Goal: Task Accomplishment & Management: Use online tool/utility

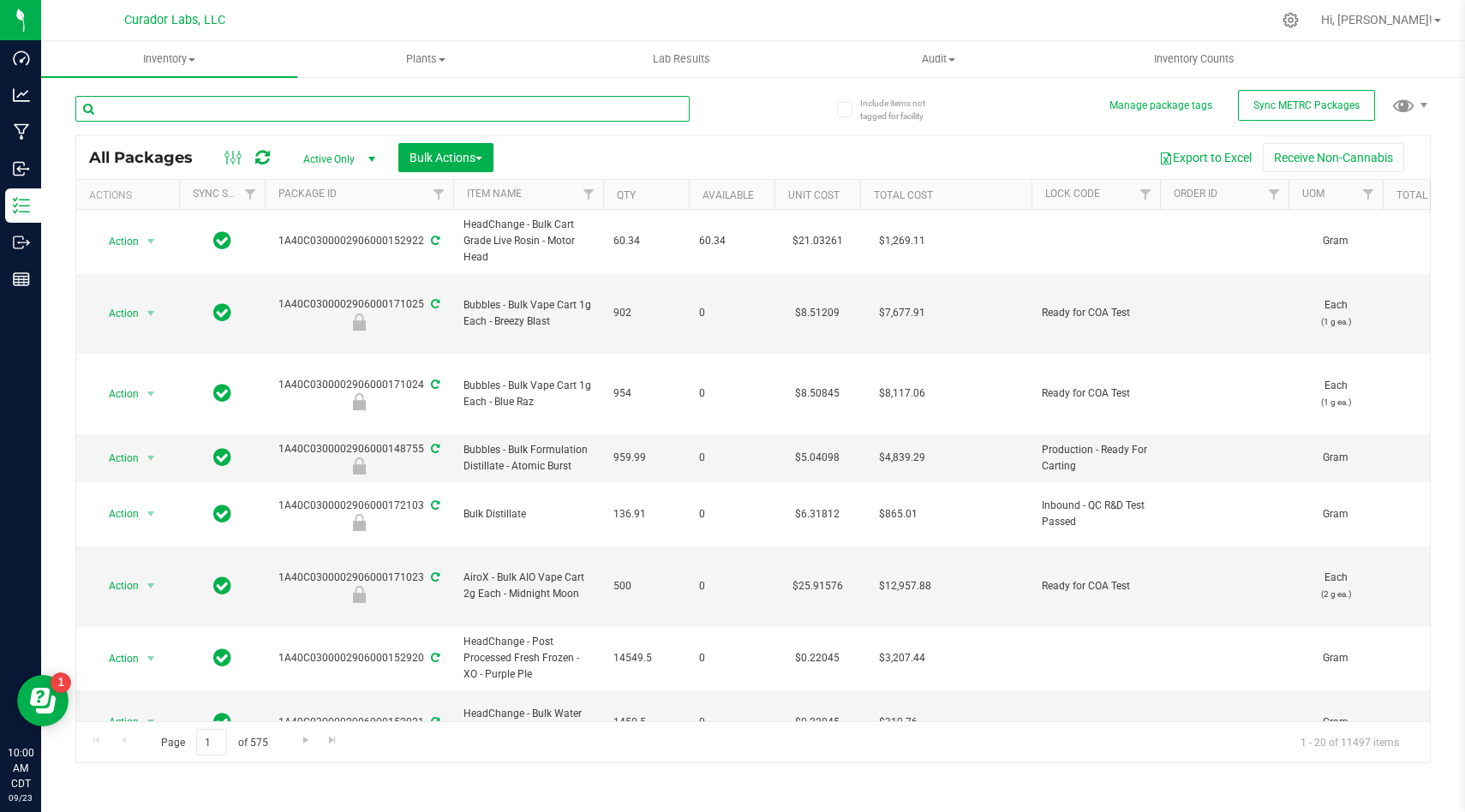
click at [565, 116] on input "text" at bounding box center [382, 108] width 614 height 26
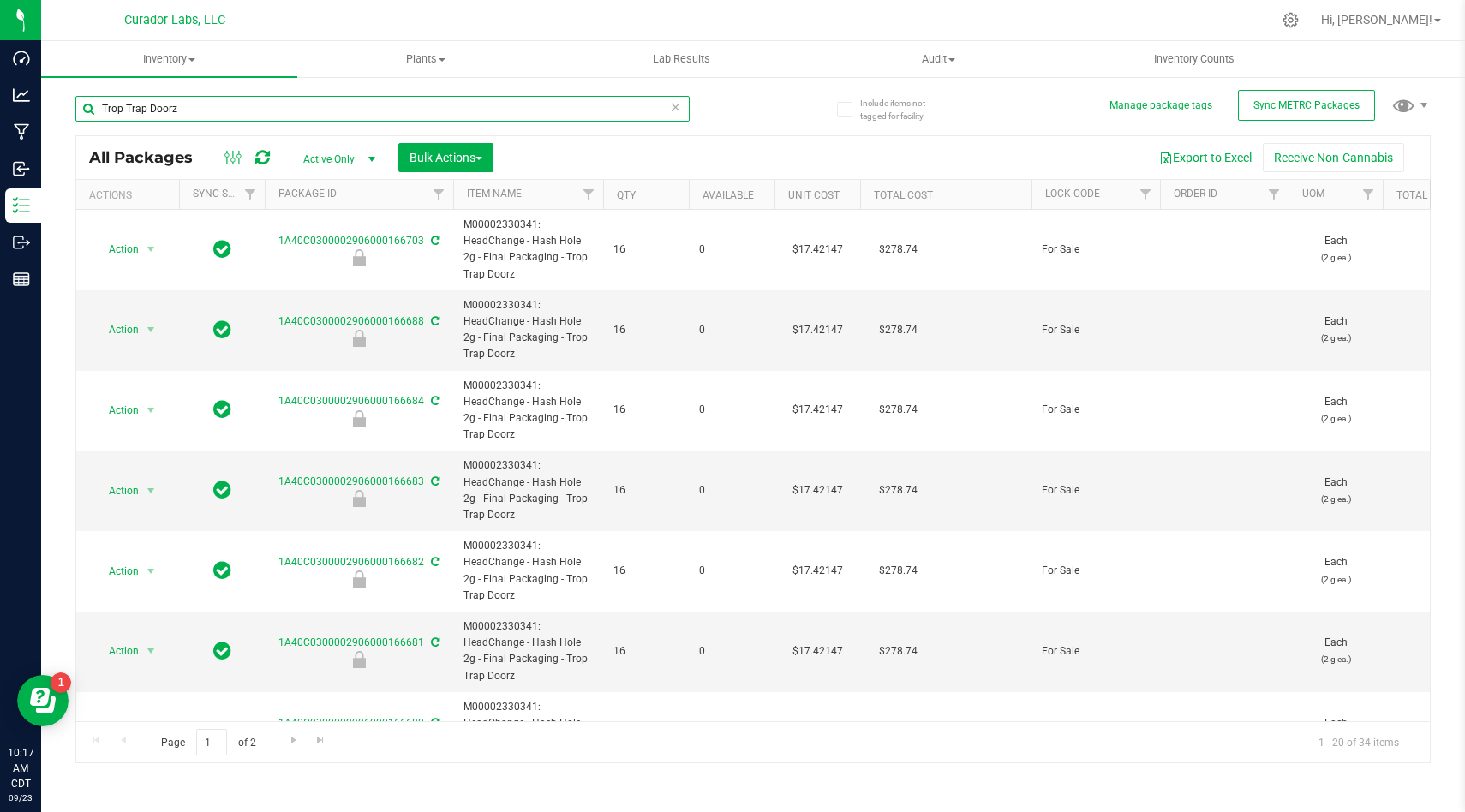
type input "Trop Trap Doorz"
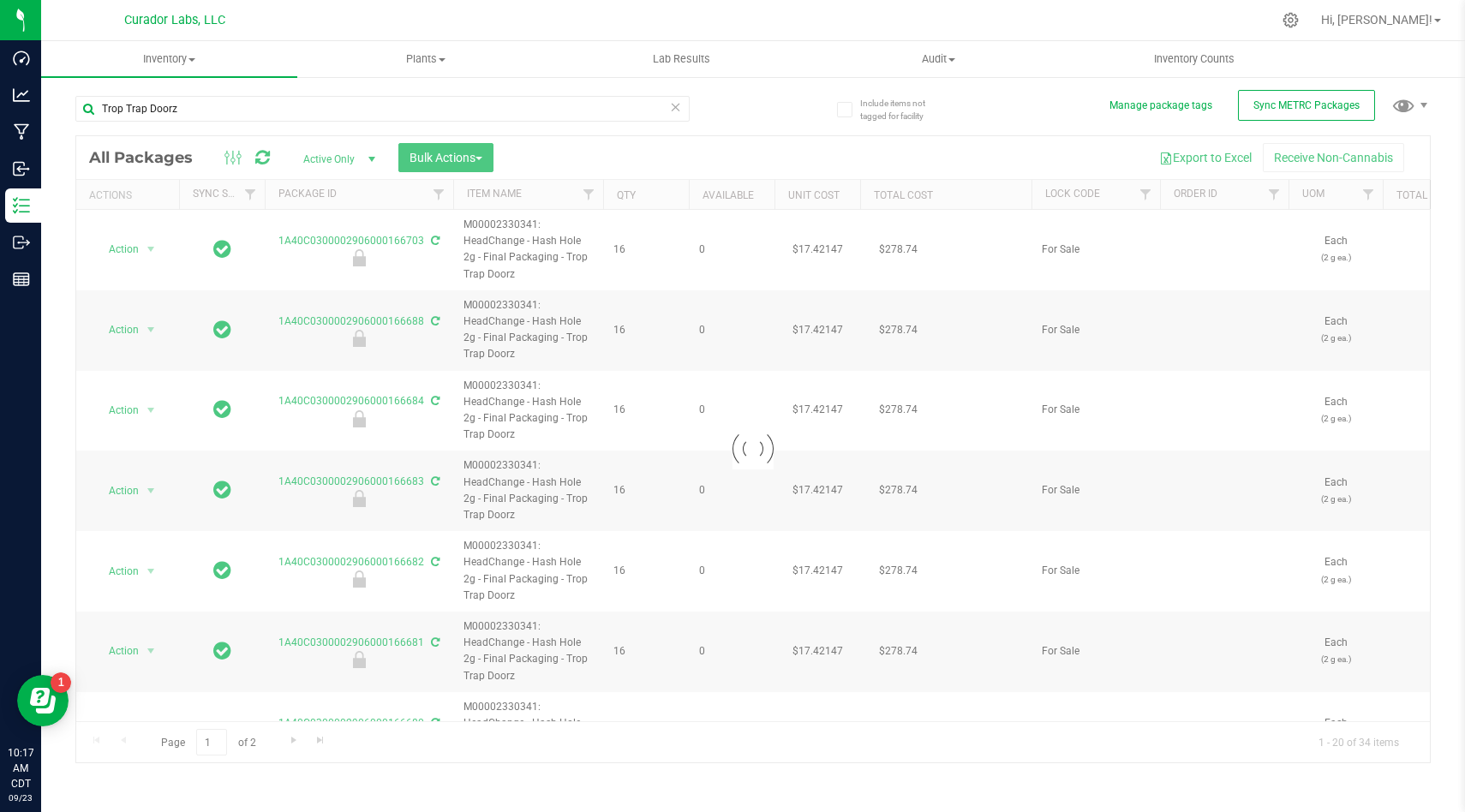
click at [1195, 158] on div at bounding box center [753, 449] width 1354 height 626
click at [1202, 159] on div at bounding box center [753, 449] width 1354 height 626
click at [1180, 159] on div at bounding box center [753, 449] width 1354 height 626
click at [1196, 159] on div at bounding box center [753, 449] width 1354 height 626
click at [1195, 161] on div at bounding box center [753, 449] width 1354 height 626
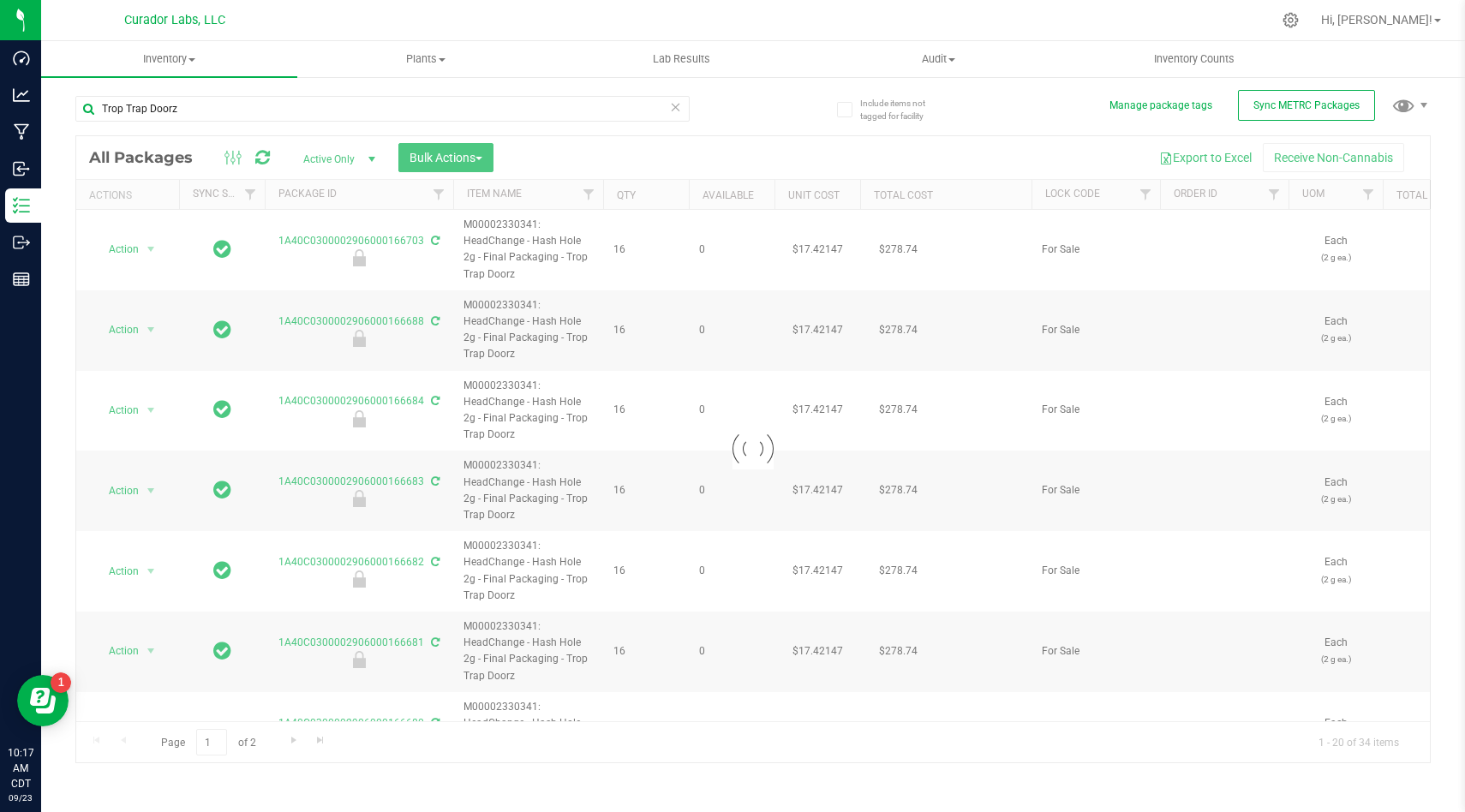
click at [1221, 157] on div at bounding box center [753, 449] width 1354 height 626
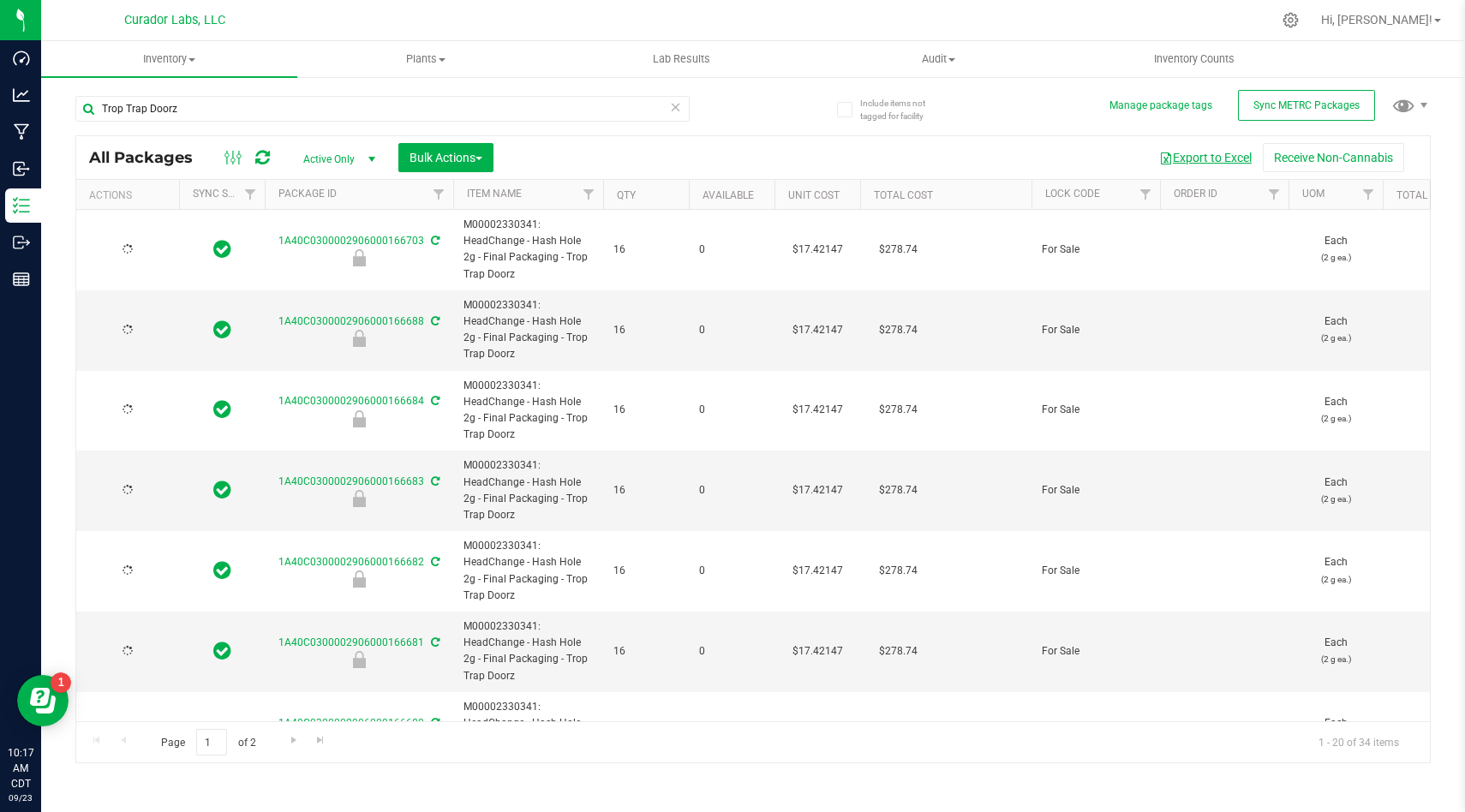
click at [1208, 163] on button "Export to Excel" at bounding box center [1204, 157] width 114 height 29
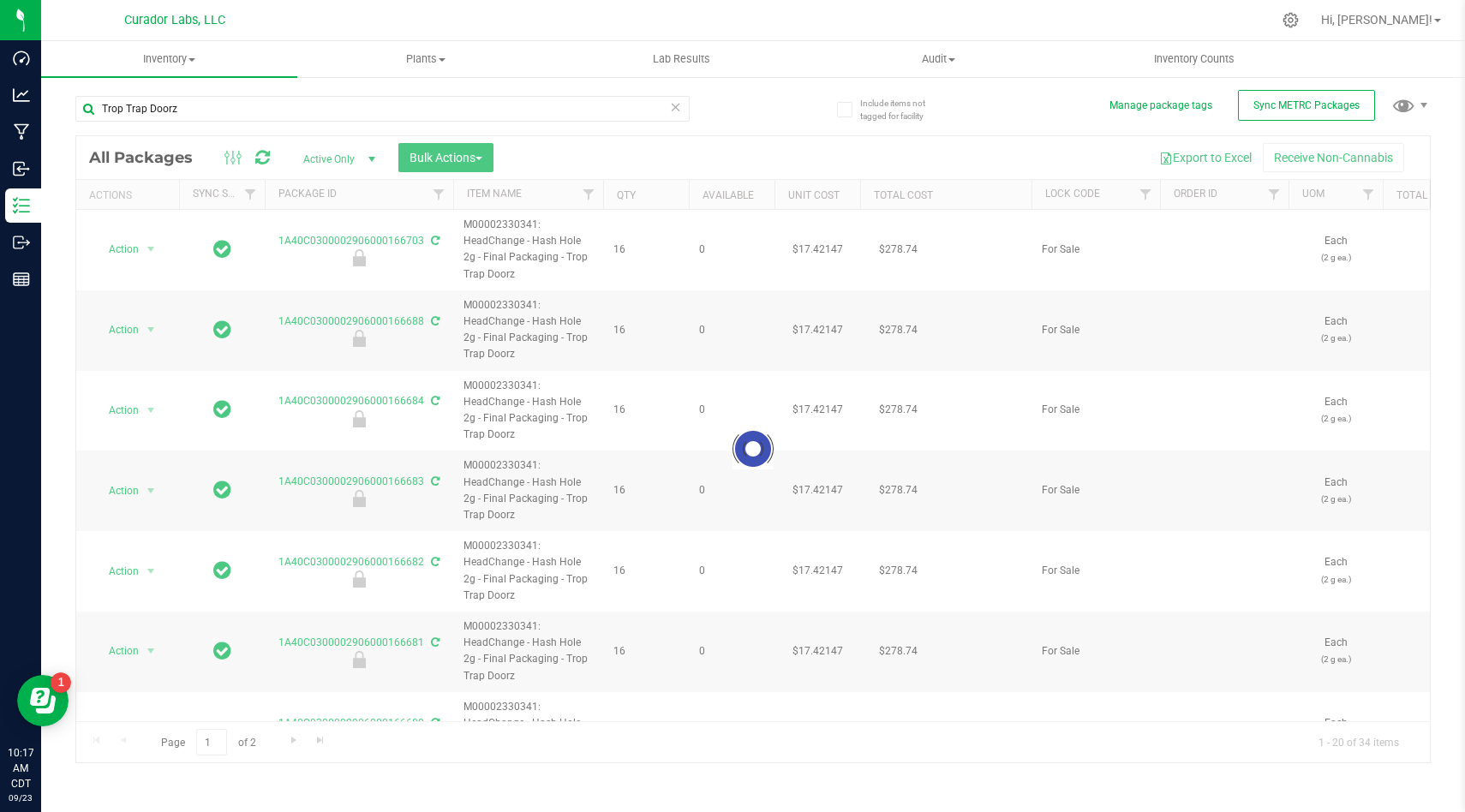
click at [1208, 163] on div at bounding box center [753, 449] width 1354 height 626
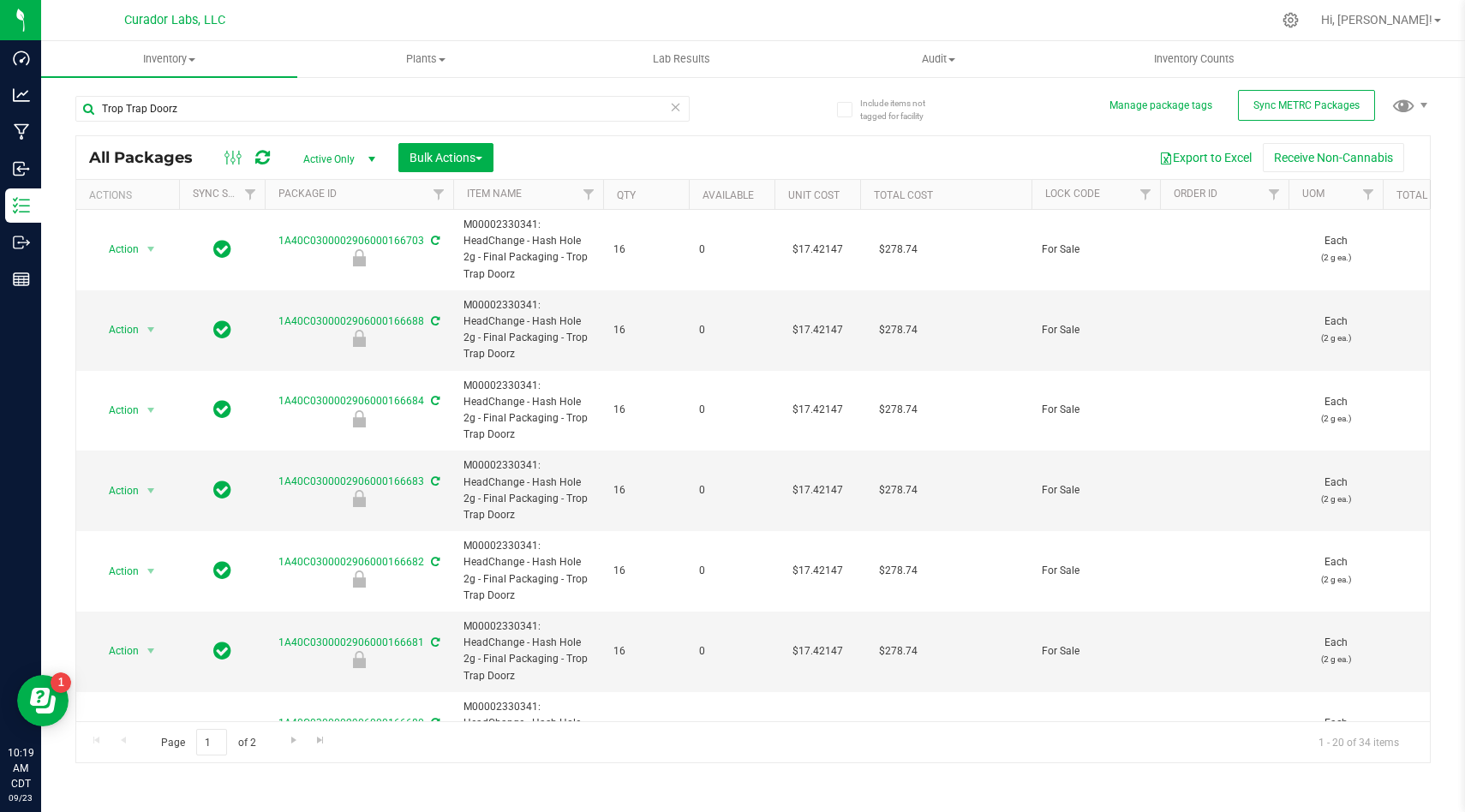
click at [784, 132] on div "Trop Trap Doorz All Packages Active Only Active Only Lab Samples Locked All Ext…" at bounding box center [753, 421] width 1356 height 684
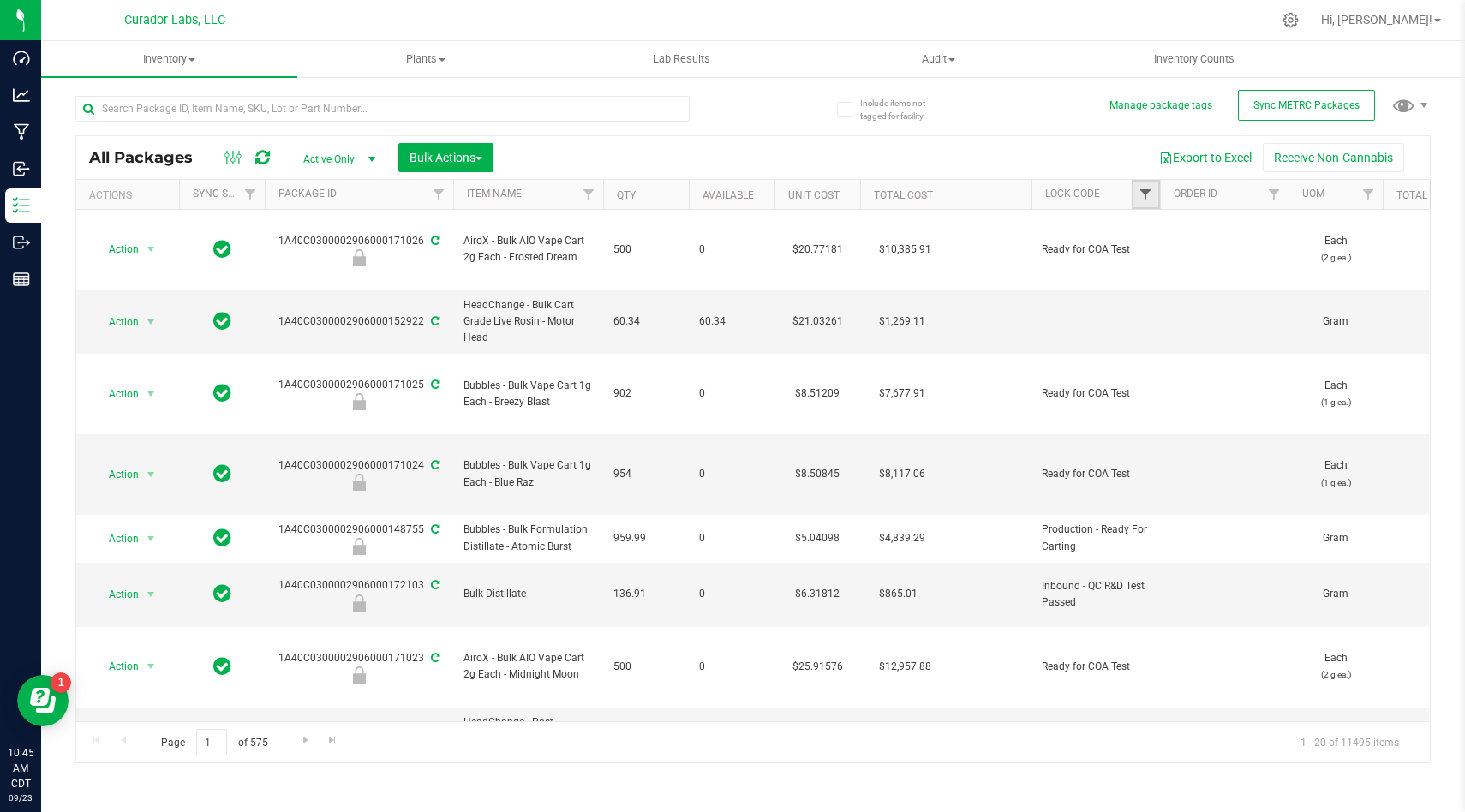
click at [1141, 192] on span "Filter" at bounding box center [1146, 194] width 14 height 14
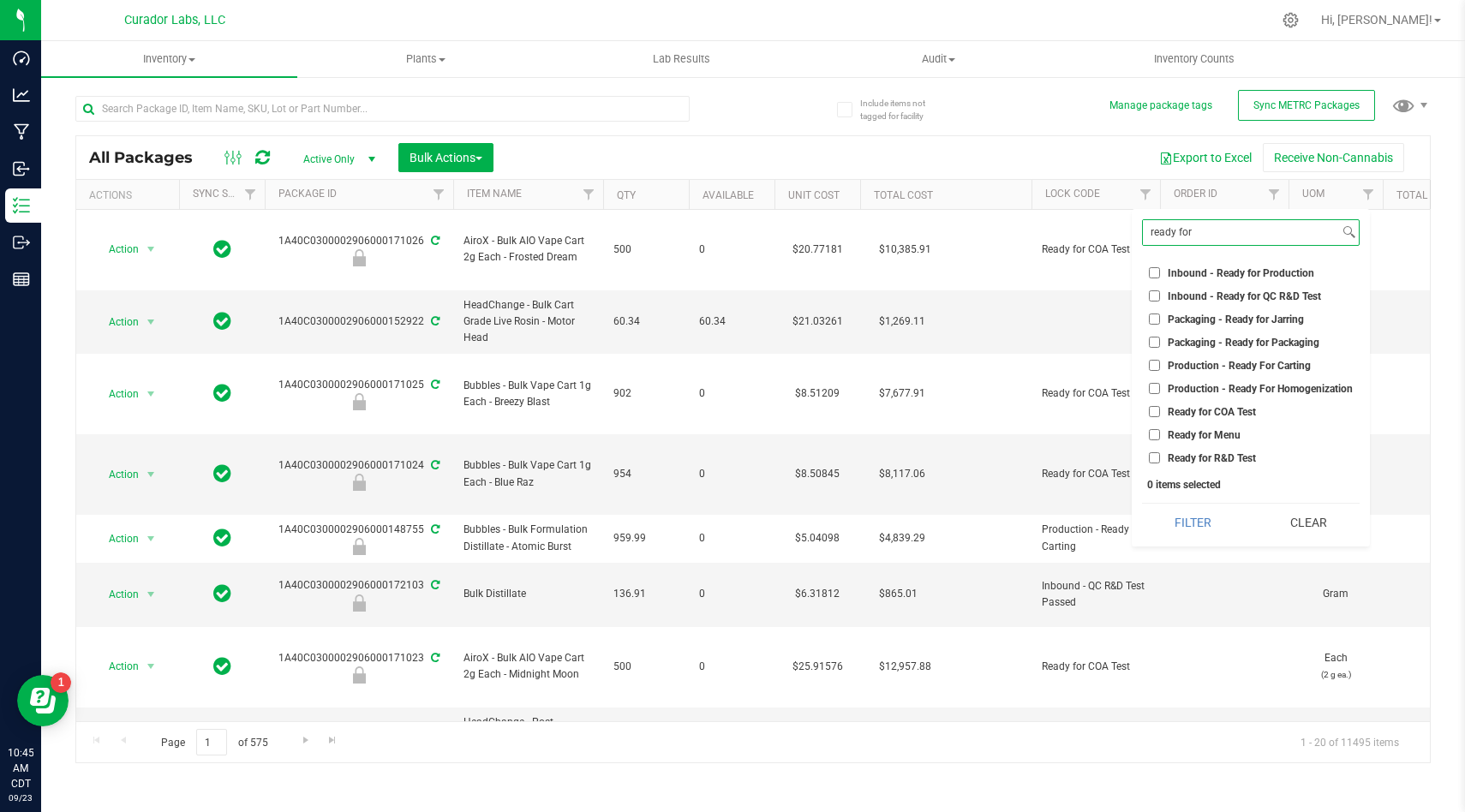
type input "ready for"
click at [1159, 409] on input "Ready for COA Test" at bounding box center [1153, 411] width 11 height 11
checkbox input "true"
click at [1174, 527] on button "Filter" at bounding box center [1192, 522] width 103 height 38
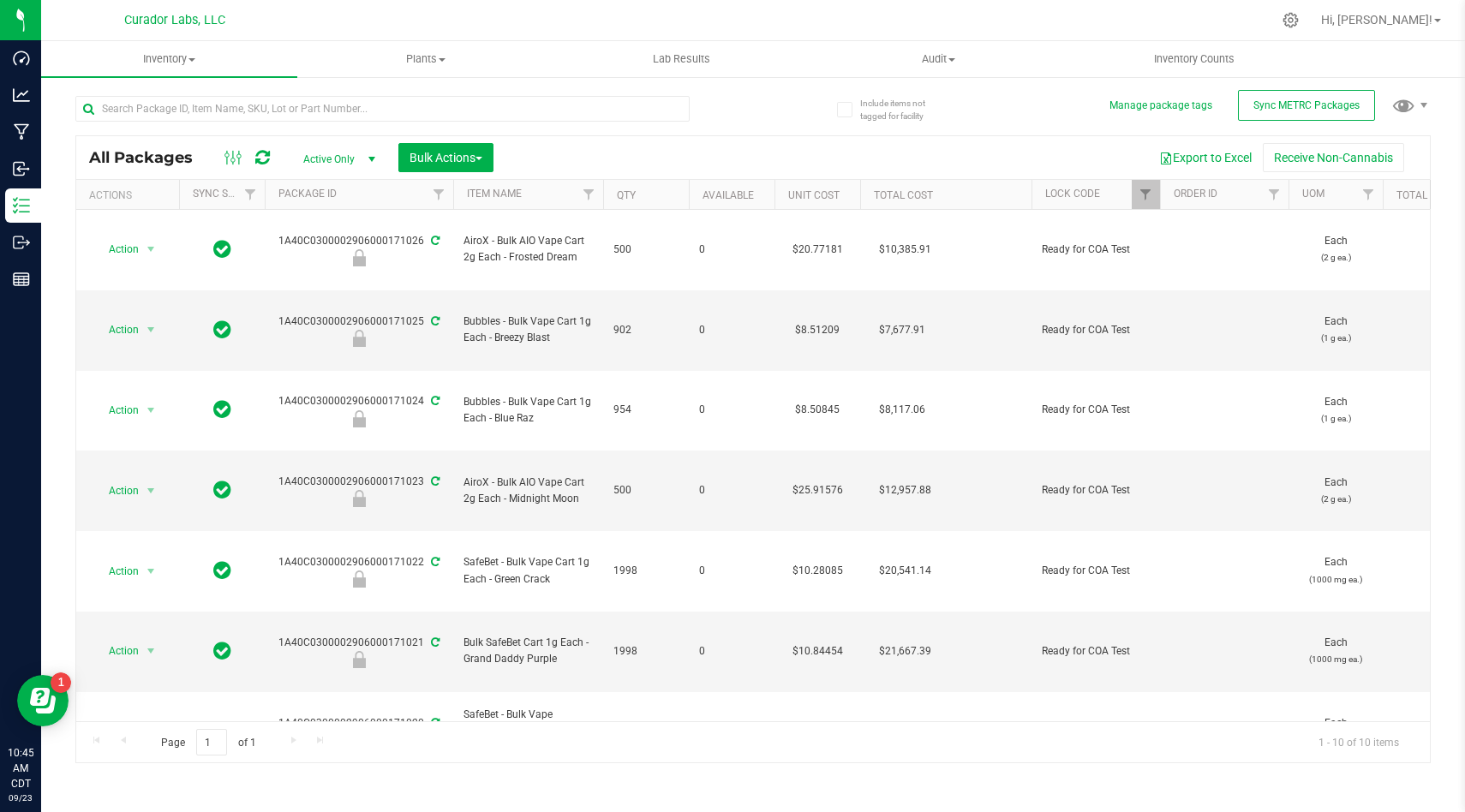
click at [962, 163] on div "Export to Excel Receive Non-Cannabis" at bounding box center [961, 157] width 911 height 29
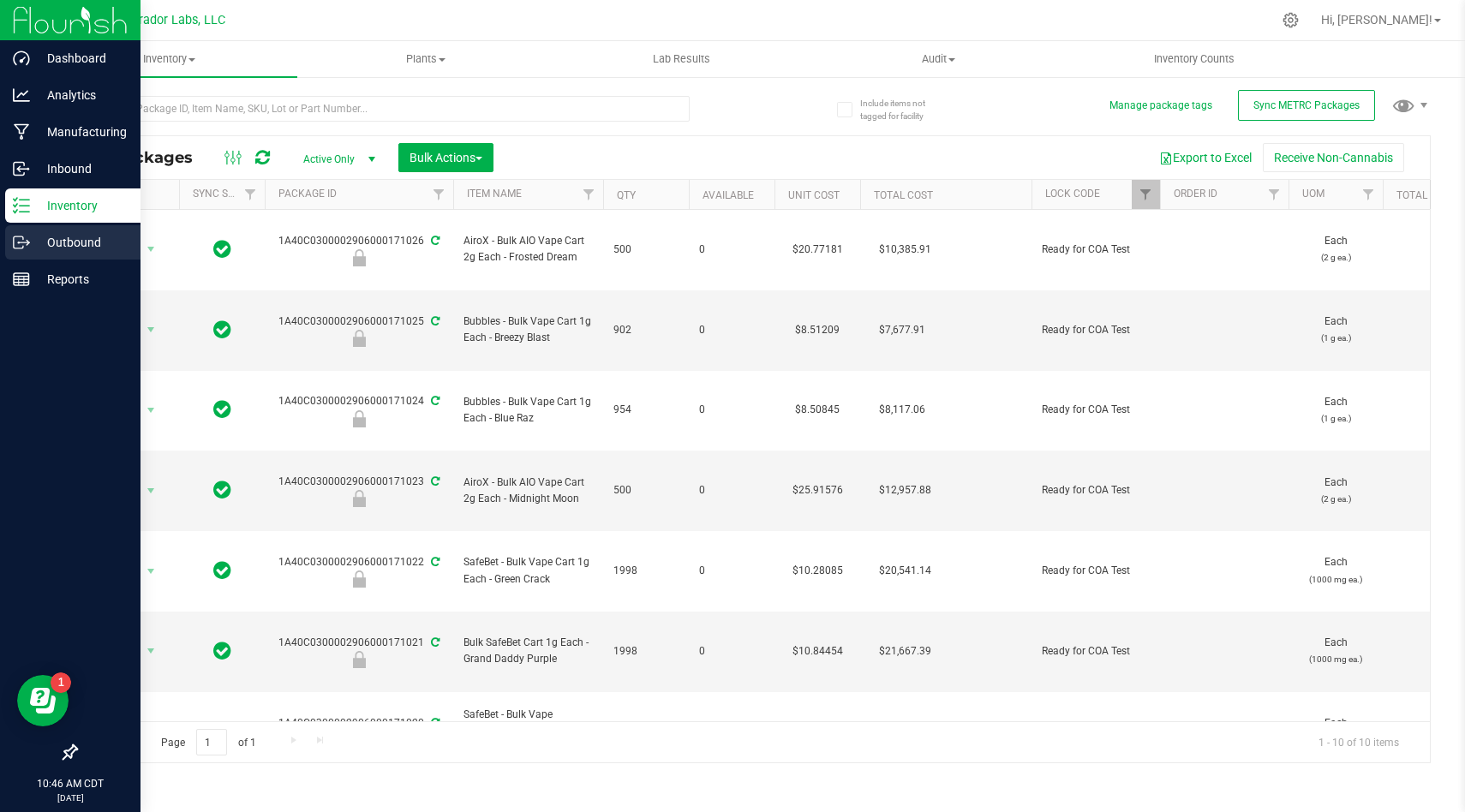
click at [32, 237] on p "Outbound" at bounding box center [81, 242] width 103 height 21
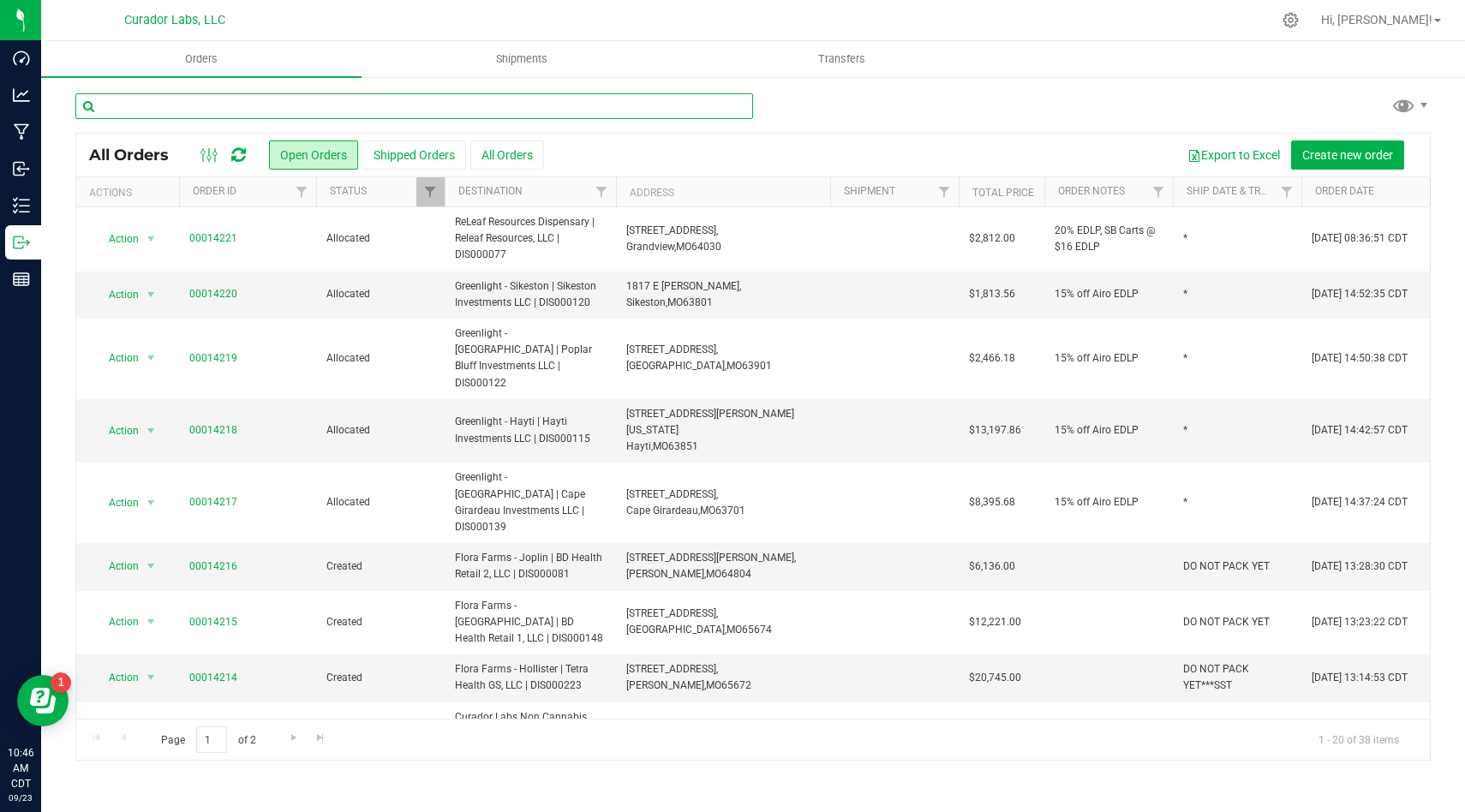
click at [561, 107] on input "text" at bounding box center [414, 106] width 678 height 26
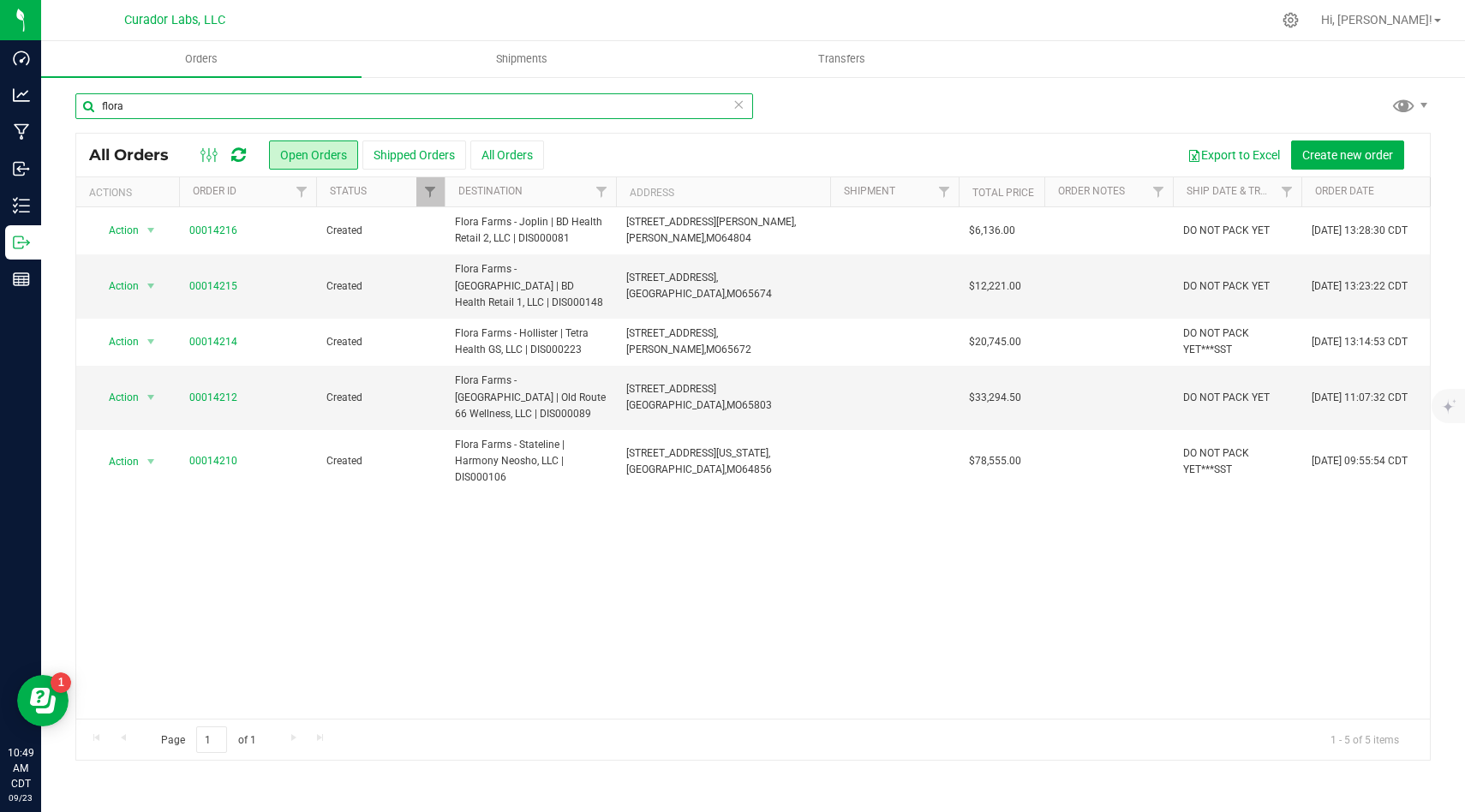
type input "flora"
